Goal: Transaction & Acquisition: Purchase product/service

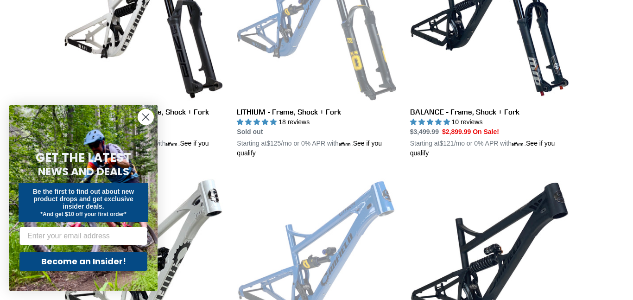
scroll to position [590, 0]
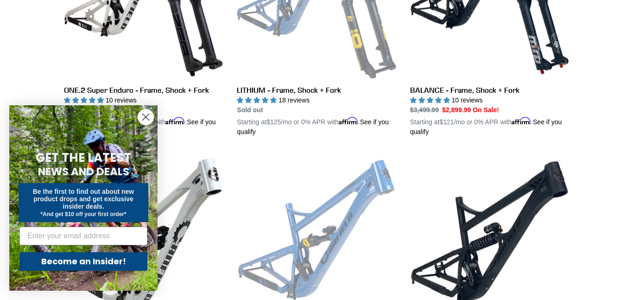
click at [146, 120] on circle "Close dialog" at bounding box center [145, 116] width 15 height 15
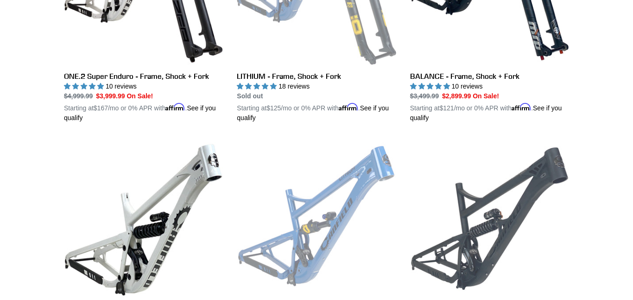
scroll to position [604, 0]
click at [488, 171] on link "BALANCE - Frameset" at bounding box center [489, 247] width 159 height 217
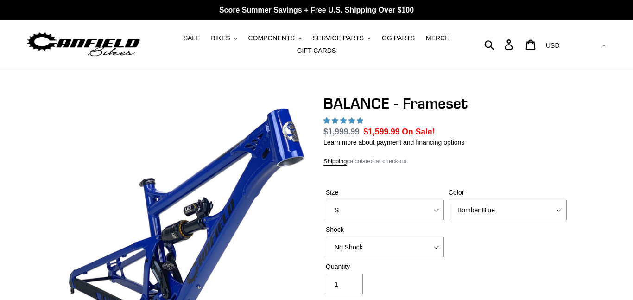
scroll to position [35, 0]
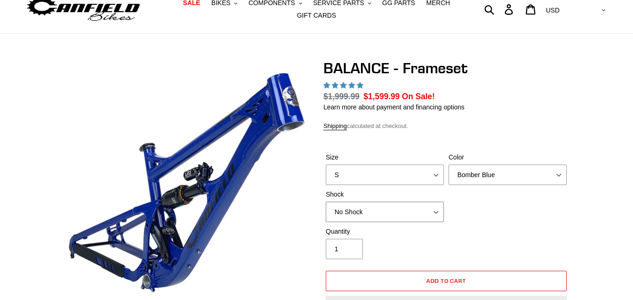
click at [388, 202] on select "No Shock Cane Creek Kitsuma Air Öhlins TTX2 Air EXT Storia V3-S" at bounding box center [385, 212] width 118 height 20
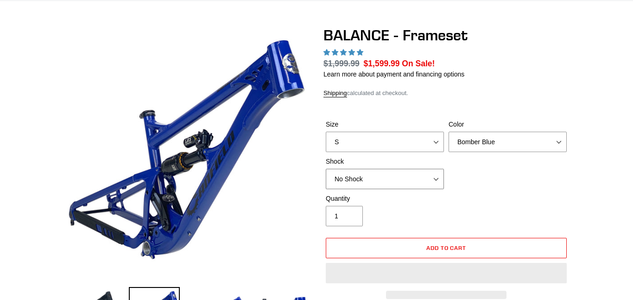
scroll to position [0, 0]
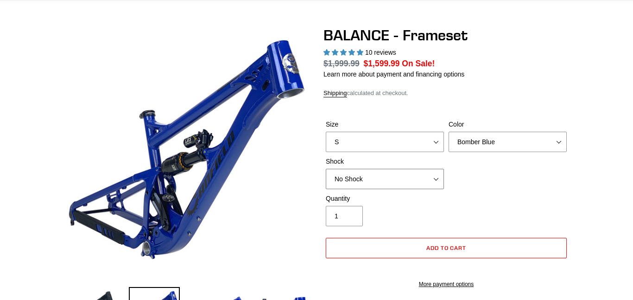
select select "highest-rating"
click at [326, 169] on select "No Shock Cane Creek Kitsuma Air Öhlins TTX2 Air EXT Storia V3-S" at bounding box center [385, 179] width 118 height 20
click at [360, 181] on select "No Shock Cane Creek Kitsuma Air Öhlins TTX2 Air EXT Storia V3-S" at bounding box center [385, 179] width 118 height 20
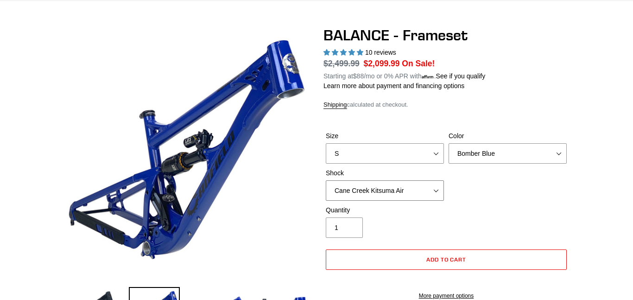
click at [326, 181] on select "No Shock Cane Creek Kitsuma Air Öhlins TTX2 Air EXT Storia V3-S" at bounding box center [385, 190] width 118 height 20
click at [369, 194] on select "No Shock Cane Creek Kitsuma Air Öhlins TTX2 Air EXT Storia V3-S" at bounding box center [385, 191] width 118 height 20
click at [326, 181] on select "No Shock Cane Creek Kitsuma Air Öhlins TTX2 Air EXT Storia V3-S" at bounding box center [385, 191] width 118 height 20
click at [381, 198] on select "No Shock Cane Creek Kitsuma Air Öhlins TTX2 Air EXT Storia V3-S" at bounding box center [385, 191] width 118 height 20
click at [326, 181] on select "No Shock Cane Creek Kitsuma Air Öhlins TTX2 Air EXT Storia V3-S" at bounding box center [385, 191] width 118 height 20
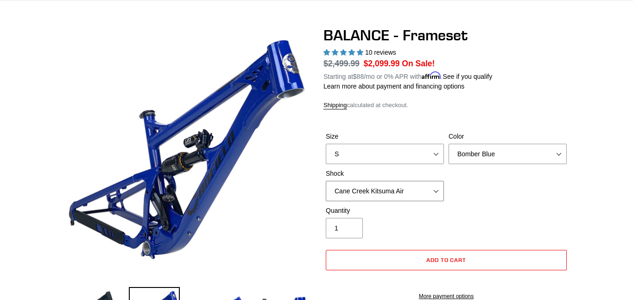
click at [381, 186] on select "No Shock Cane Creek Kitsuma Air Öhlins TTX2 Air EXT Storia V3-S" at bounding box center [385, 191] width 118 height 20
click at [326, 181] on select "No Shock Cane Creek Kitsuma Air Öhlins TTX2 Air EXT Storia V3-S" at bounding box center [385, 191] width 118 height 20
click at [374, 194] on select "No Shock Cane Creek Kitsuma Air Öhlins TTX2 Air EXT Storia V3-S" at bounding box center [385, 191] width 118 height 20
click at [326, 181] on select "No Shock Cane Creek Kitsuma Air Öhlins TTX2 Air EXT Storia V3-S" at bounding box center [385, 191] width 118 height 20
click at [365, 195] on select "No Shock Cane Creek Kitsuma Air Öhlins TTX2 Air EXT Storia V3-S" at bounding box center [385, 191] width 118 height 20
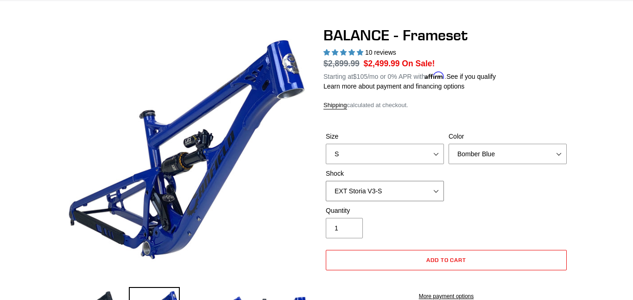
select select "No Shock"
click at [326, 181] on select "No Shock Cane Creek Kitsuma Air Öhlins TTX2 Air EXT Storia V3-S" at bounding box center [385, 191] width 118 height 20
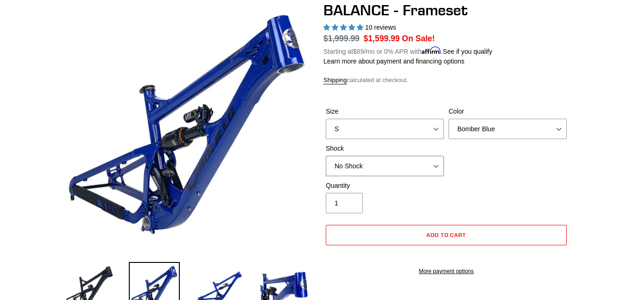
scroll to position [104, 0]
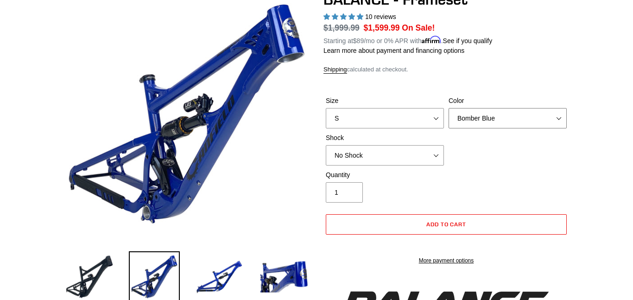
click at [545, 118] on select "Bomber Blue Goat's Blood Stealth Black" at bounding box center [508, 118] width 118 height 20
click at [449, 108] on select "Bomber Blue Goat's Blood Stealth Black" at bounding box center [508, 118] width 118 height 20
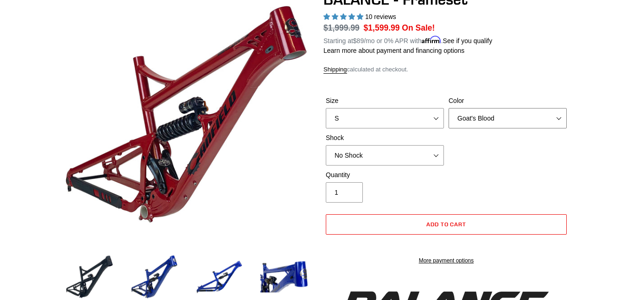
click at [479, 123] on select "Bomber Blue Goat's Blood Stealth Black" at bounding box center [508, 118] width 118 height 20
select select "Stealth Black"
click at [449, 108] on select "Bomber Blue Goat's Blood Stealth Black" at bounding box center [508, 118] width 118 height 20
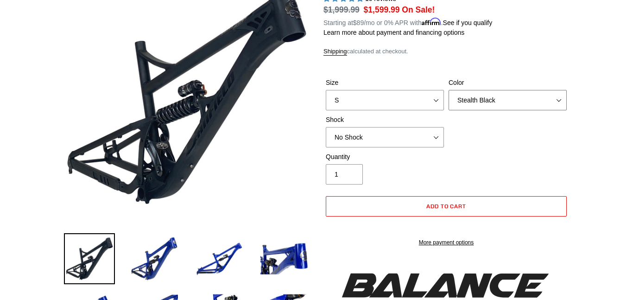
scroll to position [123, 0]
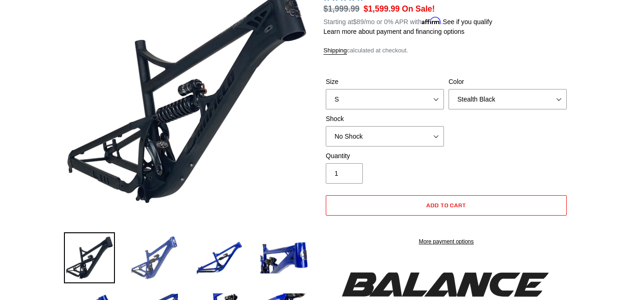
click at [145, 254] on img at bounding box center [154, 257] width 51 height 51
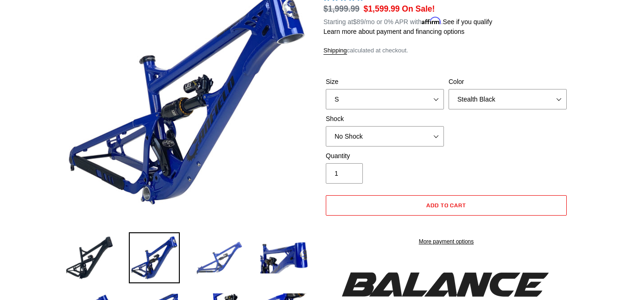
click at [226, 259] on img at bounding box center [219, 257] width 51 height 51
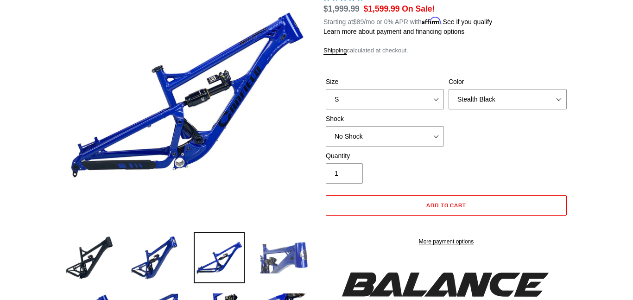
click at [282, 259] on img at bounding box center [284, 257] width 51 height 51
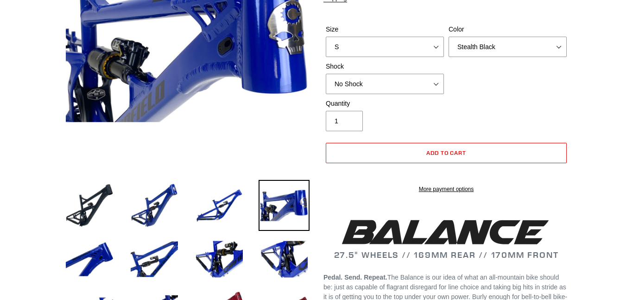
scroll to position [181, 0]
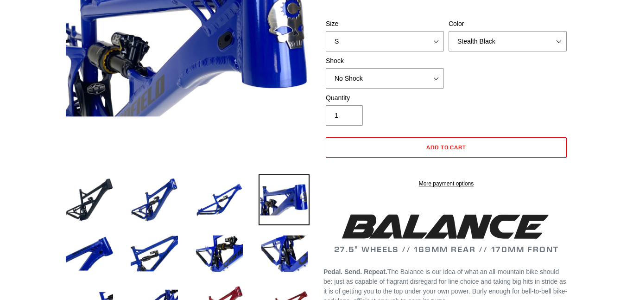
click at [278, 260] on img at bounding box center [284, 253] width 51 height 51
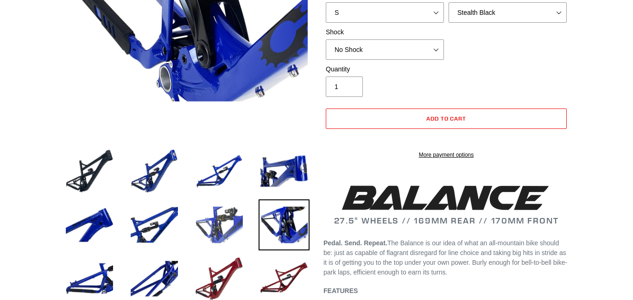
click at [236, 254] on img at bounding box center [219, 278] width 51 height 51
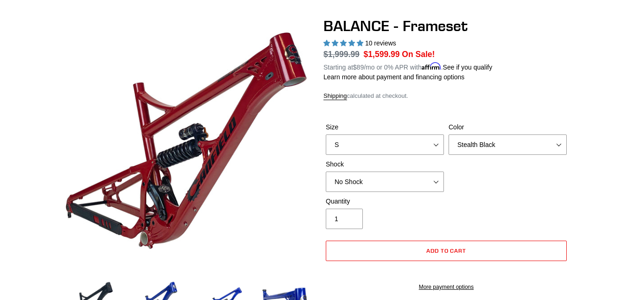
scroll to position [0, 0]
